Goal: Task Accomplishment & Management: Manage account settings

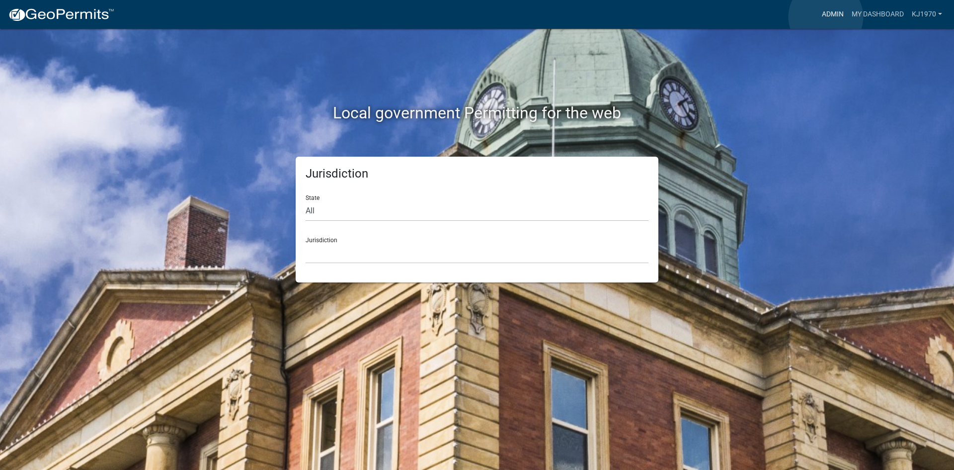
click at [826, 17] on link "Admin" at bounding box center [833, 14] width 30 height 19
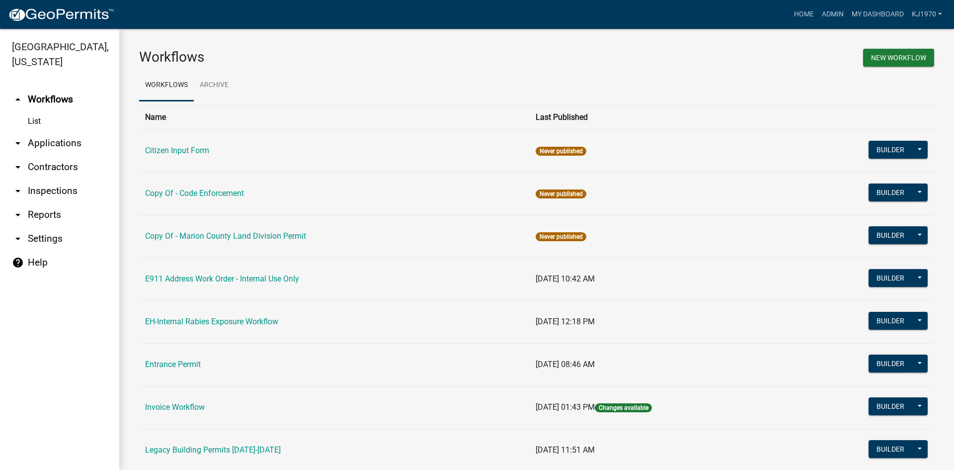
click at [39, 131] on link "arrow_drop_down Applications" at bounding box center [59, 143] width 119 height 24
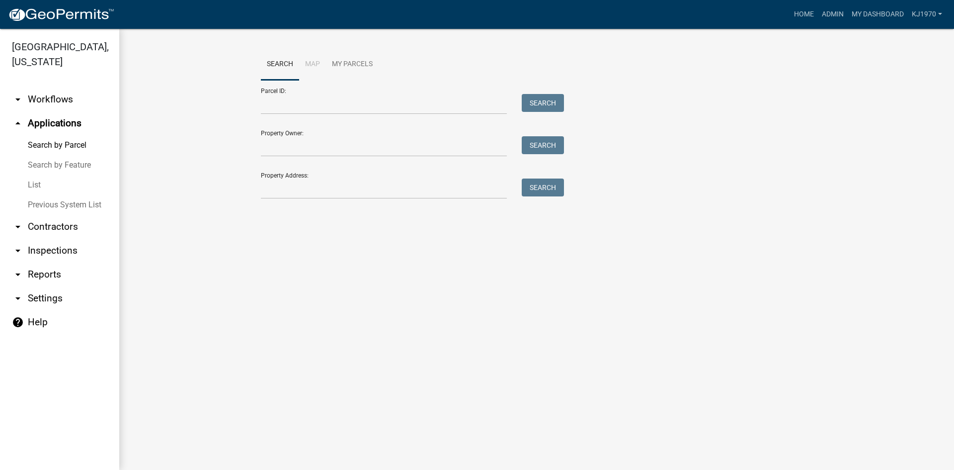
click at [34, 175] on link "List" at bounding box center [59, 185] width 119 height 20
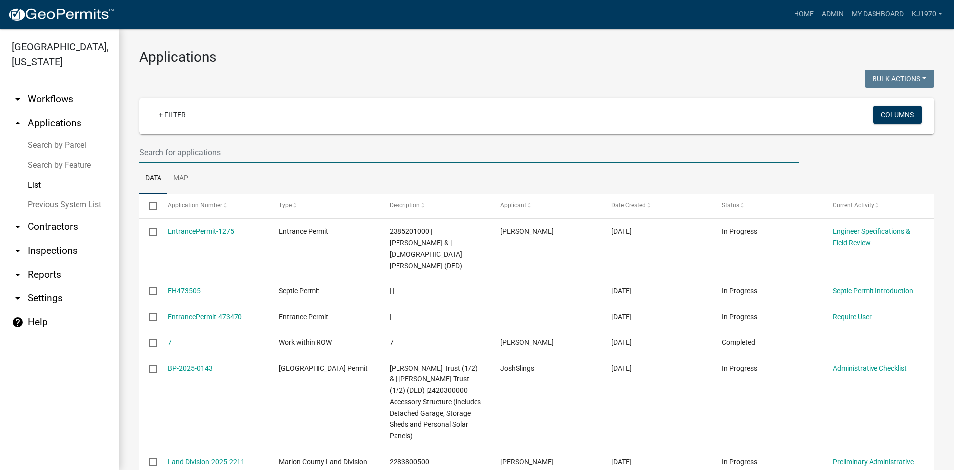
click at [175, 153] on input "text" at bounding box center [469, 152] width 660 height 20
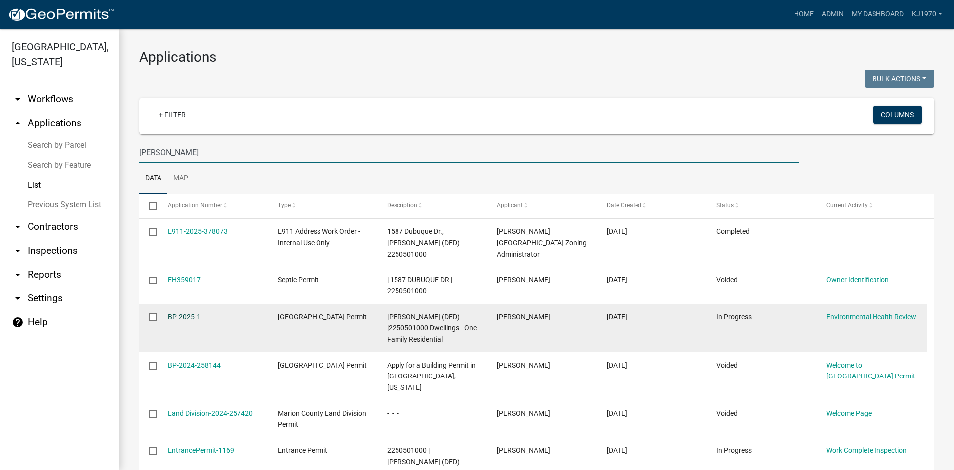
type input "[PERSON_NAME]"
click at [182, 314] on link "BP-2025-1" at bounding box center [184, 317] width 33 height 8
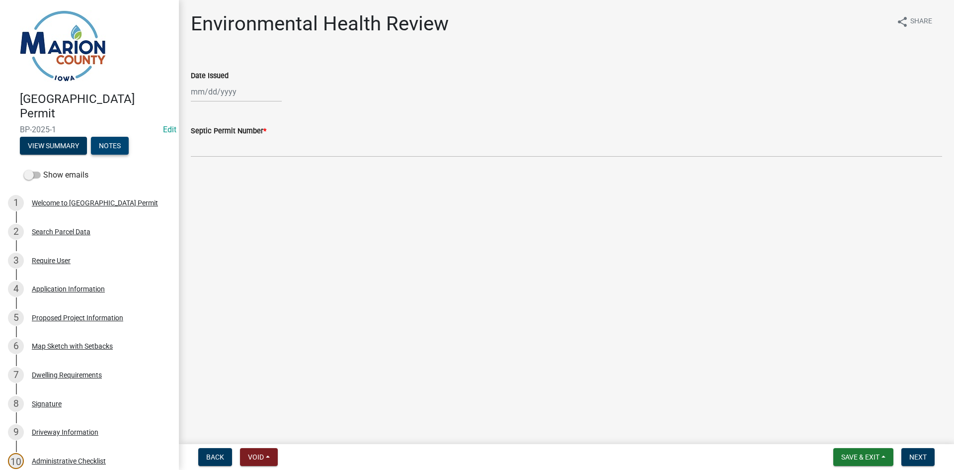
click at [106, 151] on button "Notes" at bounding box center [110, 146] width 38 height 18
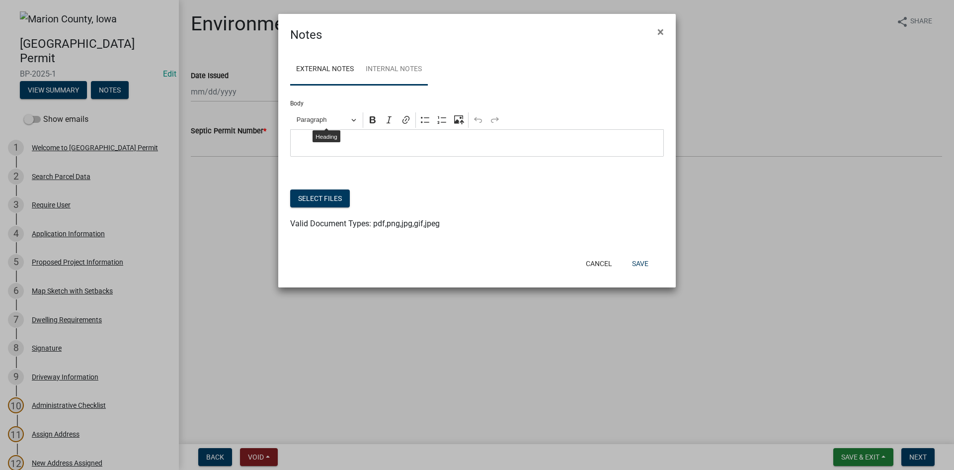
click at [384, 69] on link "Internal Notes" at bounding box center [394, 70] width 68 height 32
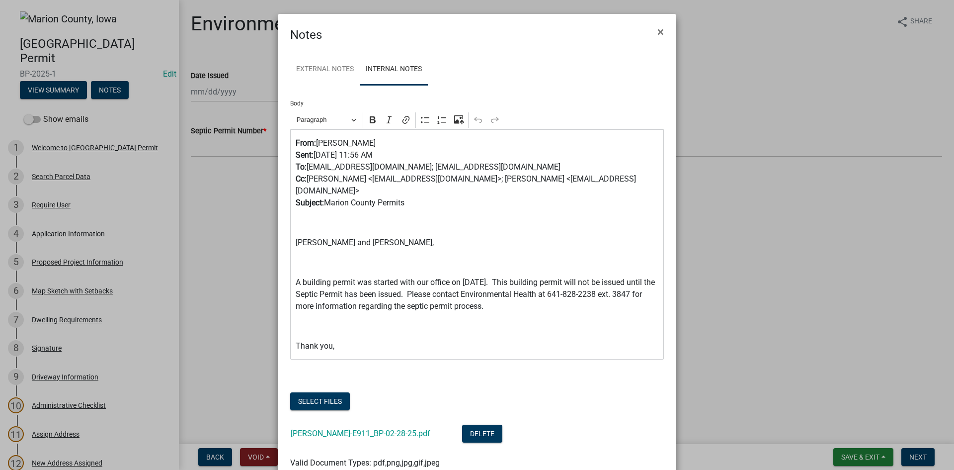
click at [325, 174] on p "⁠⁠⁠⁠⁠⁠⁠ From: [PERSON_NAME] Sent: [DATE] 11:56 AM To: [EMAIL_ADDRESS][DOMAIN_NA…" at bounding box center [477, 173] width 363 height 72
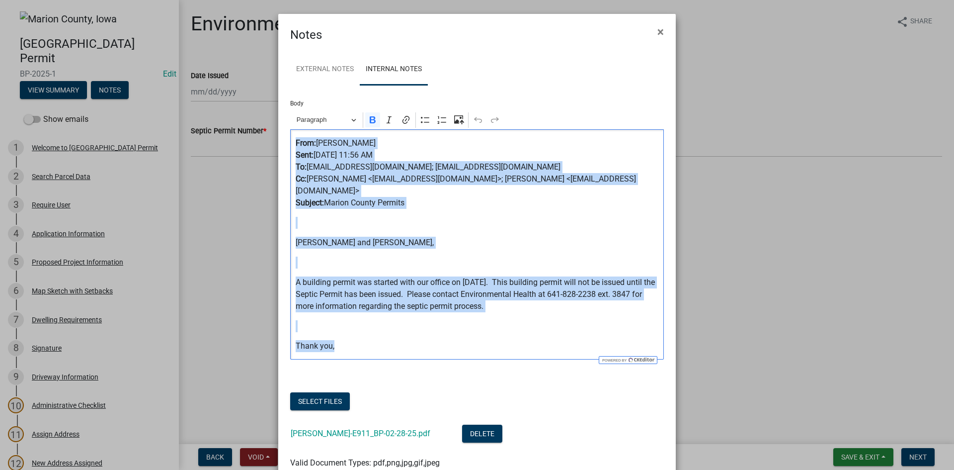
drag, startPoint x: 340, startPoint y: 348, endPoint x: 286, endPoint y: 142, distance: 213.8
click at [286, 142] on div "External Notes Internal Notes Body Rich Text Editor Paragraph Bold Italic Link …" at bounding box center [477, 267] width 398 height 446
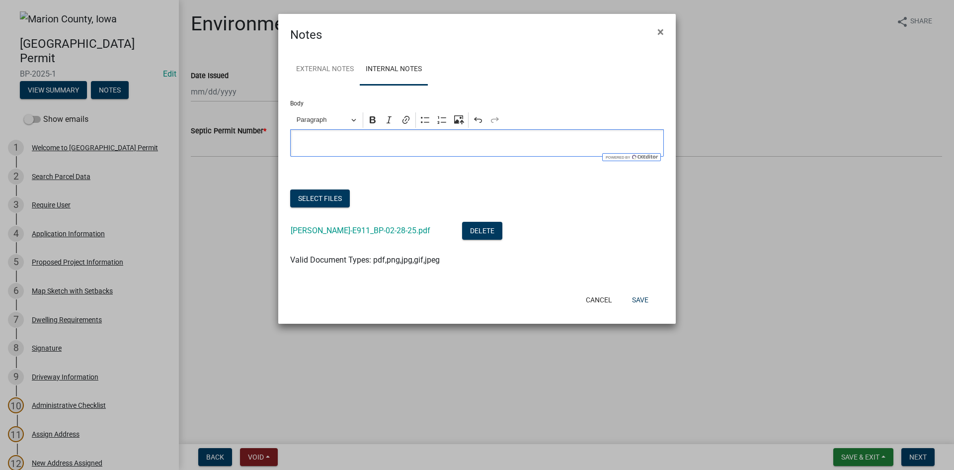
drag, startPoint x: 304, startPoint y: 141, endPoint x: 571, endPoint y: 229, distance: 280.8
click at [571, 229] on li "[PERSON_NAME]-E911_BP-02-28-25.pdf Delete" at bounding box center [477, 232] width 374 height 36
click at [306, 202] on button "Select files" at bounding box center [320, 198] width 60 height 18
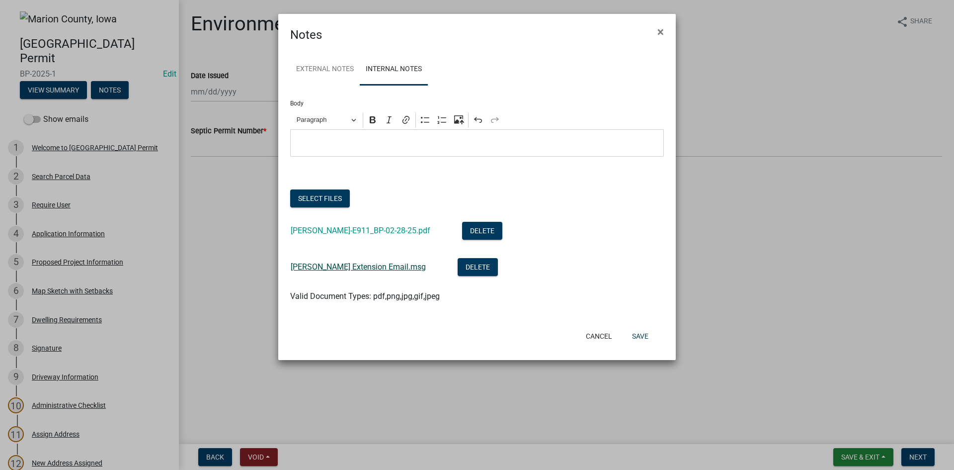
click at [362, 266] on link "[PERSON_NAME] Extension Email.msg" at bounding box center [358, 266] width 135 height 9
click at [458, 272] on button "Delete" at bounding box center [478, 267] width 40 height 18
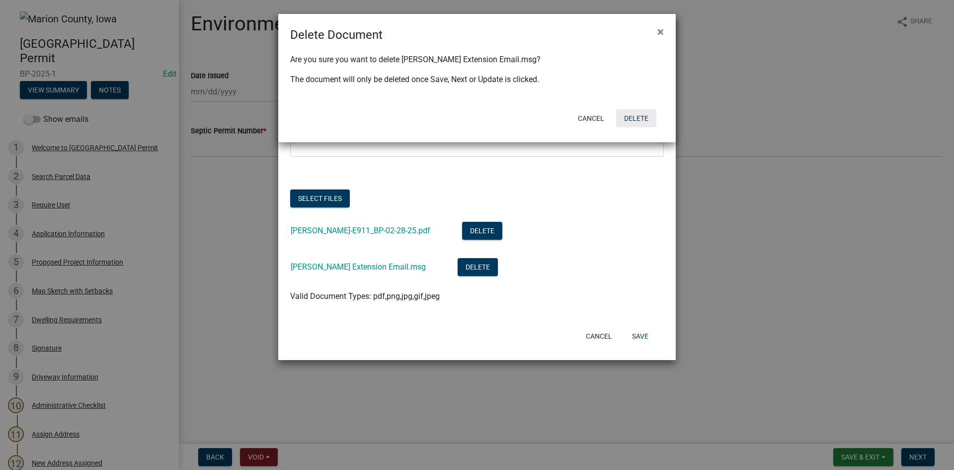
click at [639, 118] on button "Delete" at bounding box center [636, 118] width 40 height 18
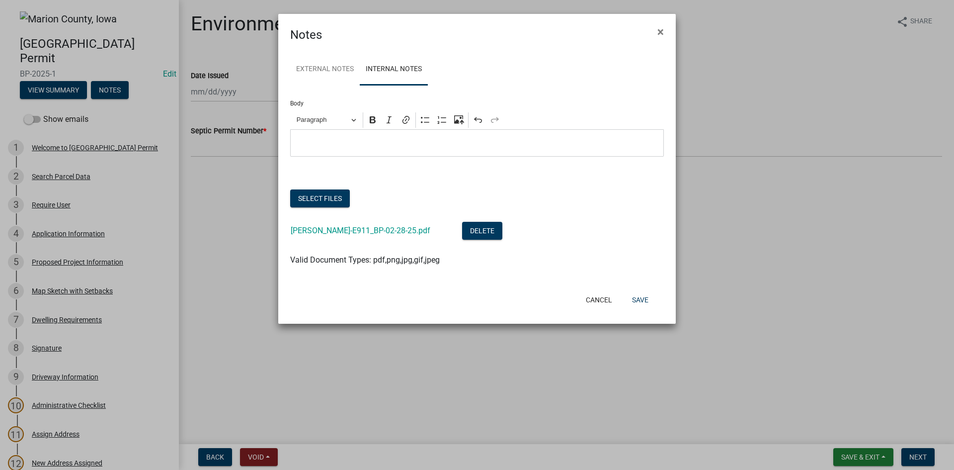
click at [440, 149] on p "Editor editing area: main. Press Alt+0 for help." at bounding box center [477, 143] width 363 height 12
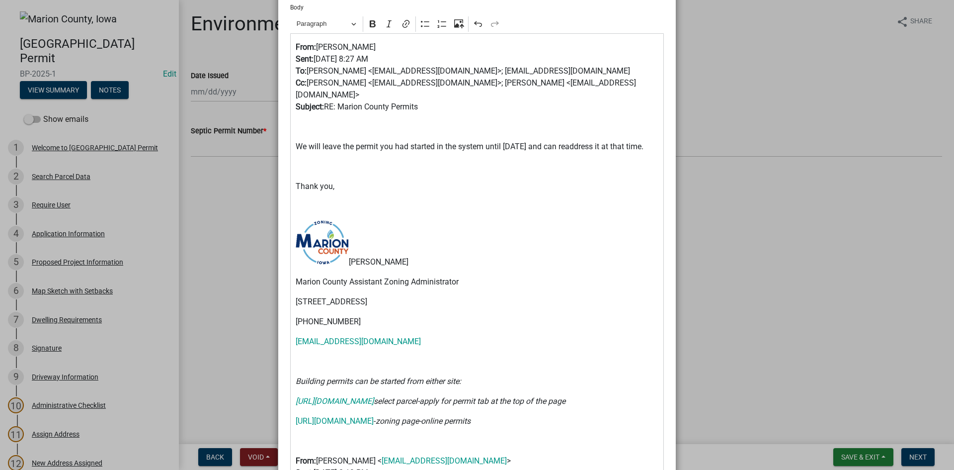
scroll to position [99, 0]
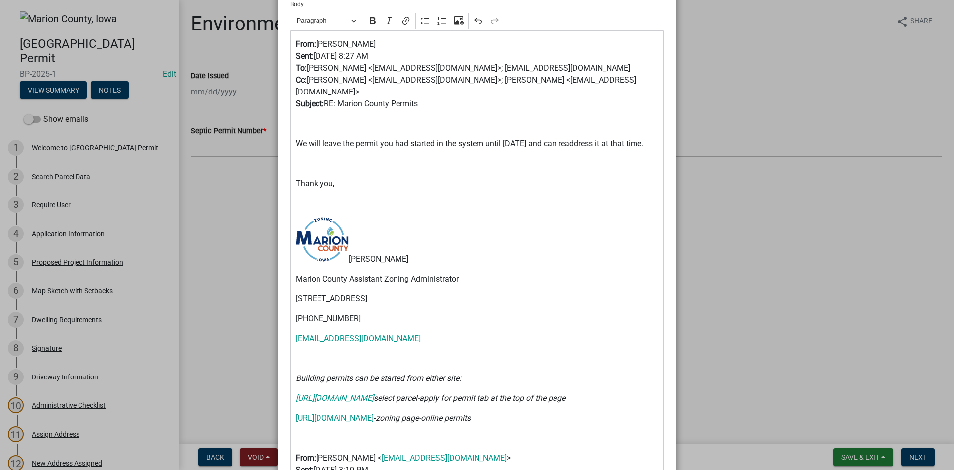
click at [313, 124] on p "Editor editing area: main. Press Alt+0 for help." at bounding box center [477, 124] width 363 height 12
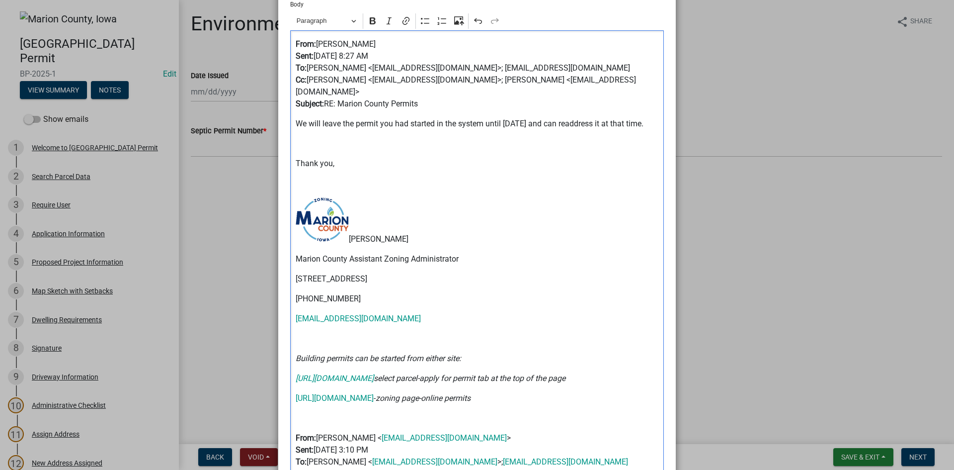
click at [306, 150] on p "Editor editing area: main. Press Alt+0 for help." at bounding box center [477, 144] width 363 height 12
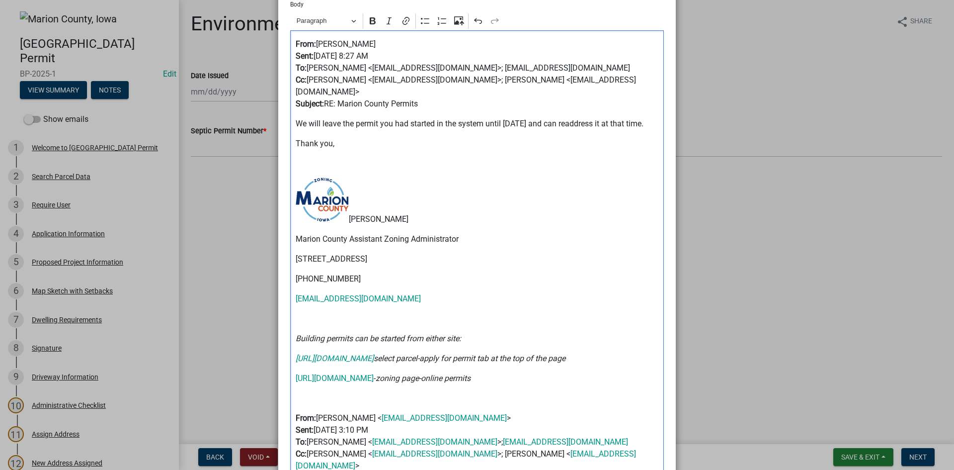
click at [307, 169] on p "Editor editing area: main. Press Alt+0 for help." at bounding box center [477, 164] width 363 height 12
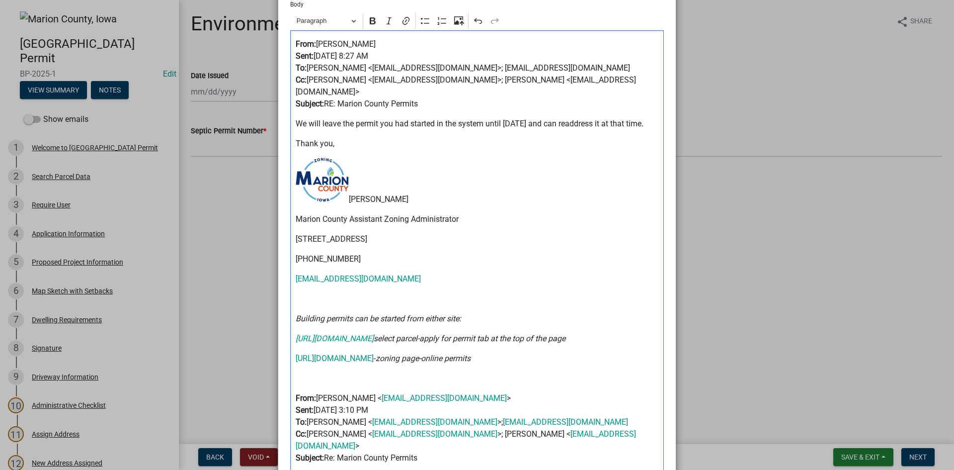
click at [303, 305] on p "Editor editing area: main. Press Alt+0 for help." at bounding box center [477, 299] width 363 height 12
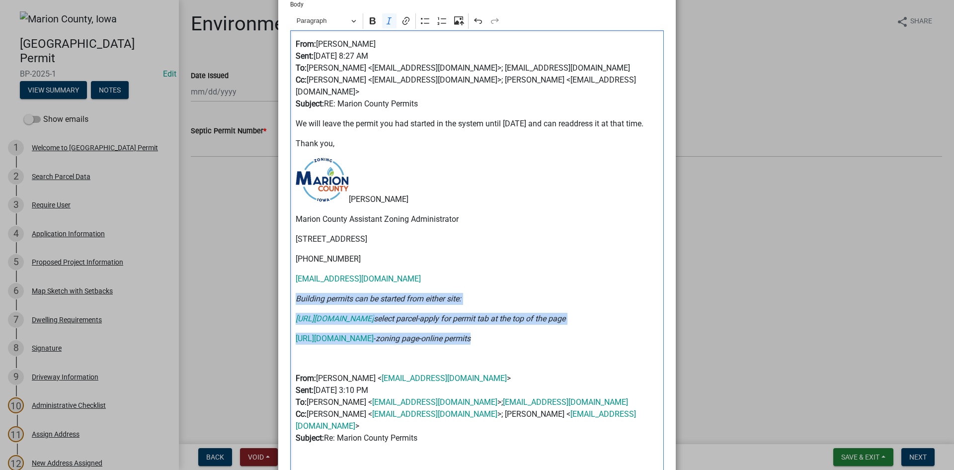
drag, startPoint x: 293, startPoint y: 311, endPoint x: 518, endPoint y: 342, distance: 227.2
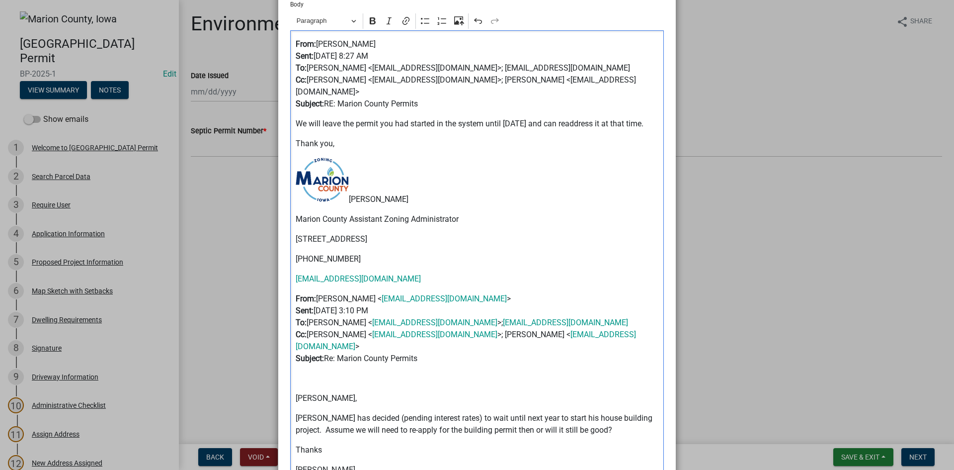
click at [412, 384] on p "Editor editing area: main. Press Alt+0 for help." at bounding box center [477, 378] width 363 height 12
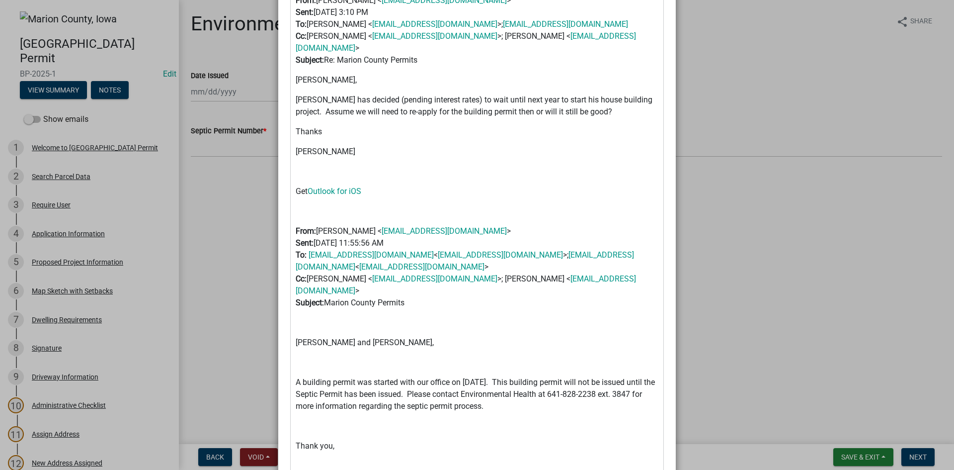
scroll to position [404, 0]
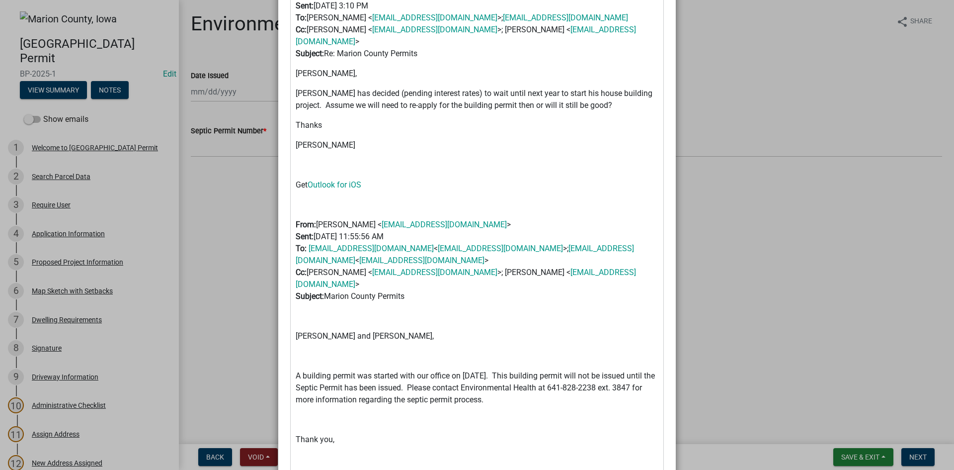
click at [360, 171] on p "Editor editing area: main. Press Alt+0 for help." at bounding box center [477, 165] width 363 height 12
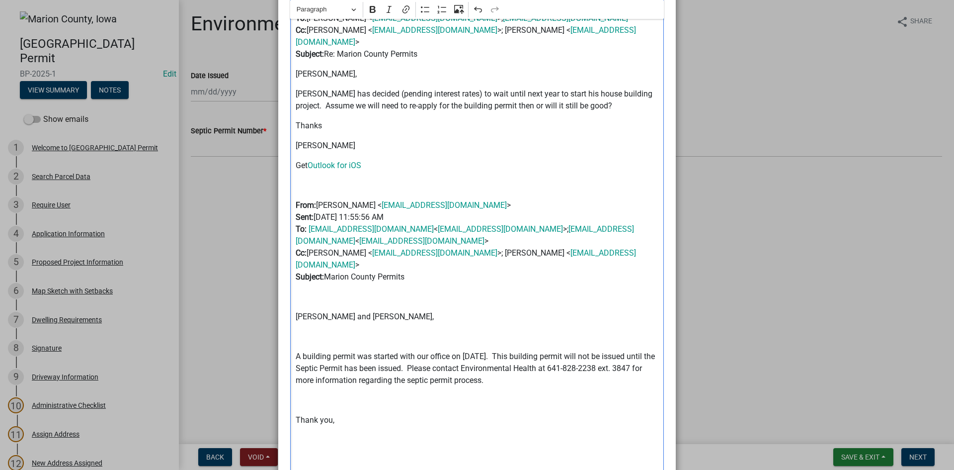
click at [367, 191] on p "Editor editing area: main. Press Alt+0 for help." at bounding box center [477, 185] width 363 height 12
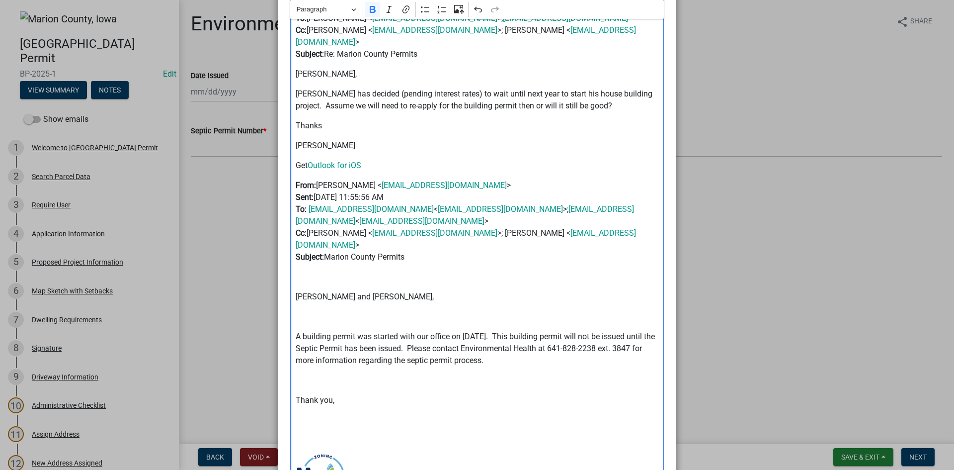
click at [336, 283] on p "Editor editing area: main. Press Alt+0 for help." at bounding box center [477, 277] width 363 height 12
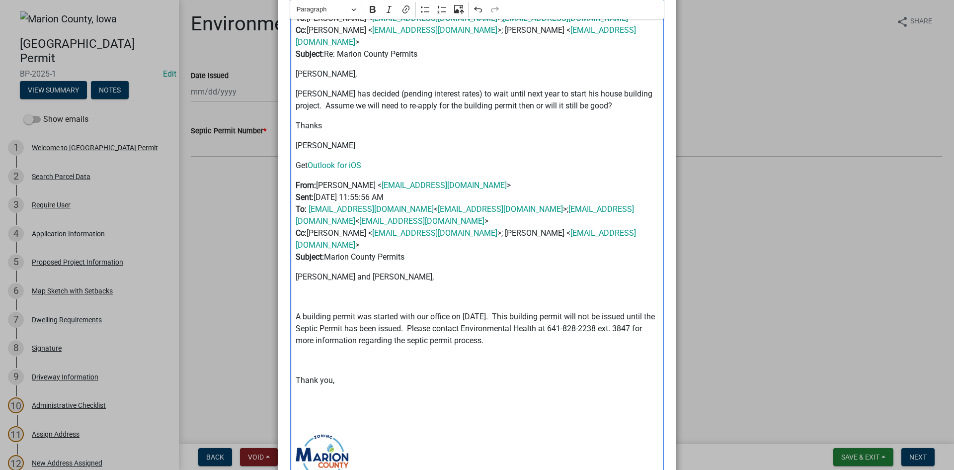
click at [342, 303] on p "Editor editing area: main. Press Alt+0 for help." at bounding box center [477, 297] width 363 height 12
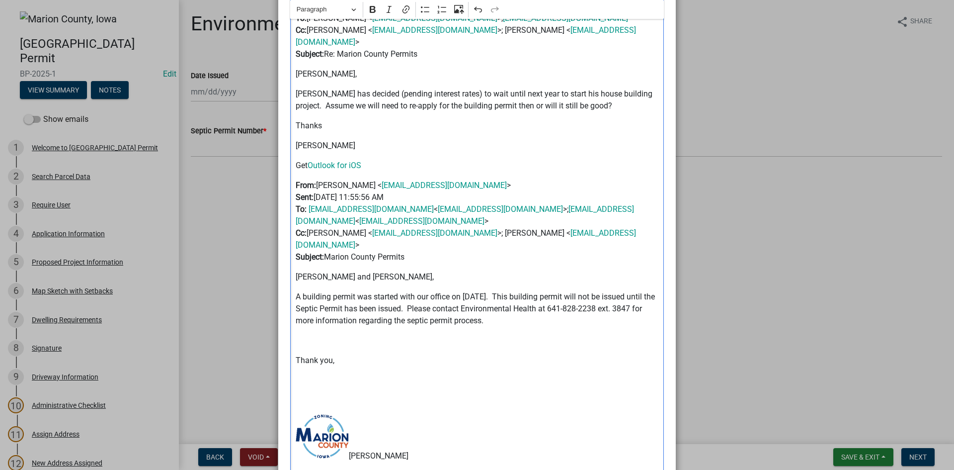
click at [310, 346] on p "Editor editing area: main. Press Alt+0 for help." at bounding box center [477, 340] width 363 height 12
click at [312, 366] on p "Editor editing area: main. Press Alt+0 for help." at bounding box center [477, 360] width 363 height 12
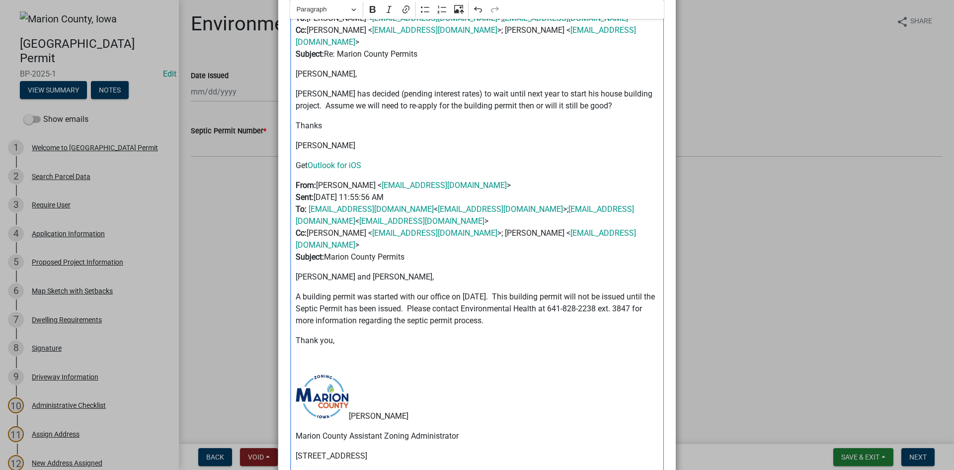
click at [322, 365] on div "From: [PERSON_NAME] Sent: [DATE] 8:27 AM To: [PERSON_NAME] <[EMAIL_ADDRESS][DOM…" at bounding box center [477, 117] width 374 height 783
click at [357, 363] on div "From: [PERSON_NAME] Sent: [DATE] 8:27 AM To: [PERSON_NAME] <[EMAIL_ADDRESS][DOM…" at bounding box center [477, 117] width 374 height 783
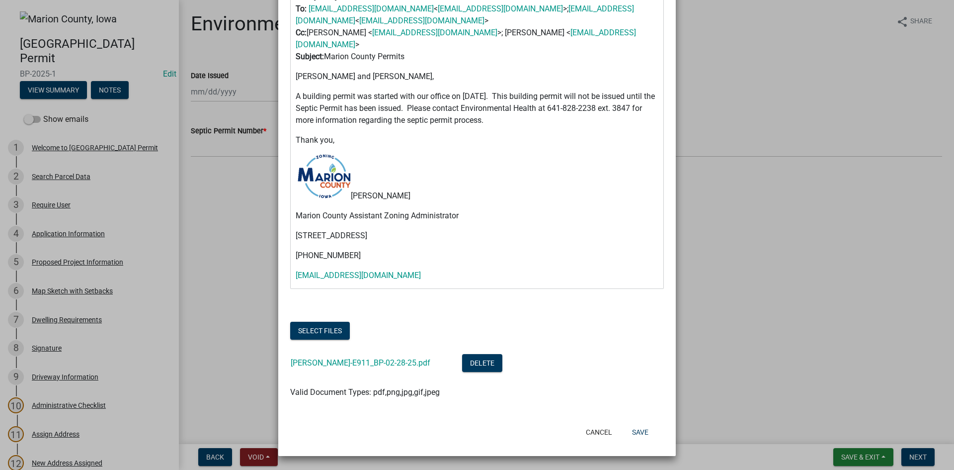
scroll to position [616, 0]
click at [635, 434] on button "Save" at bounding box center [640, 432] width 32 height 18
